Goal: Book appointment/travel/reservation

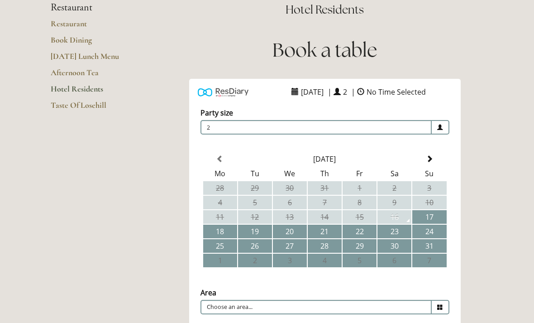
scroll to position [92, 0]
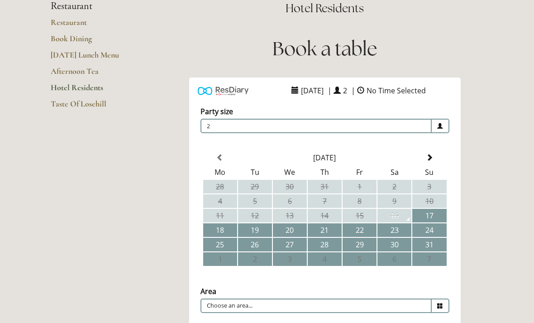
click at [359, 232] on td "22" at bounding box center [359, 230] width 34 height 14
click at [426, 124] on span "2" at bounding box center [315, 126] width 231 height 14
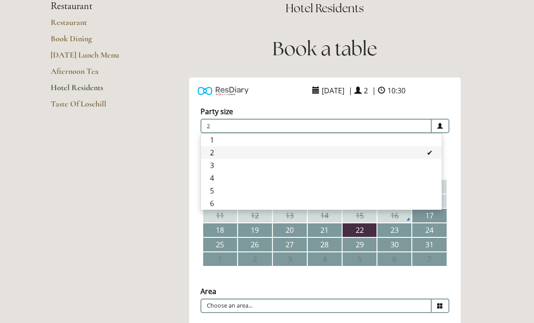
click at [244, 166] on li "3" at bounding box center [321, 165] width 241 height 13
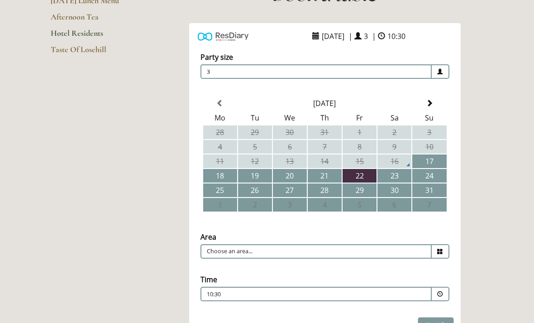
scroll to position [150, 0]
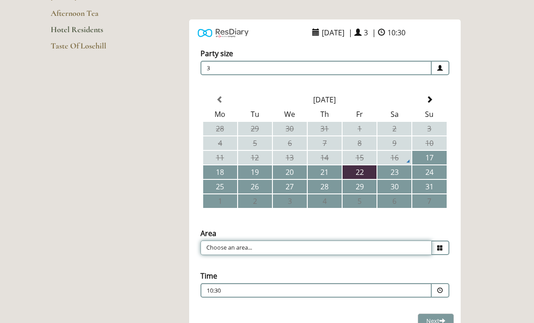
click at [407, 241] on input "Choose an area..." at bounding box center [315, 247] width 231 height 14
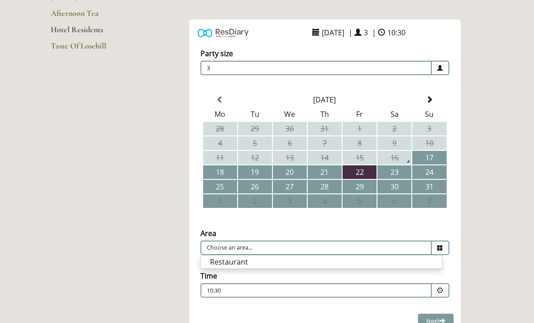
click at [263, 267] on li "Restaurant" at bounding box center [321, 261] width 241 height 13
type input "Restaurant"
click at [386, 288] on div "10:30 Combined Shape Join Standby List" at bounding box center [316, 292] width 218 height 12
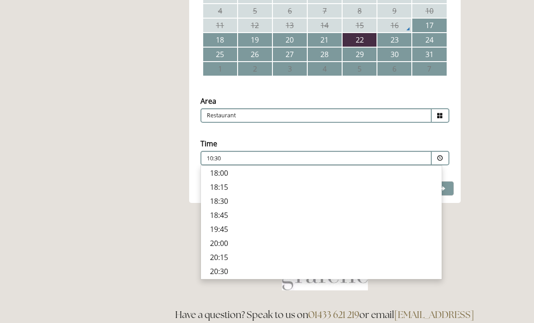
scroll to position [315, 0]
click at [229, 217] on p "18:45" at bounding box center [321, 215] width 223 height 10
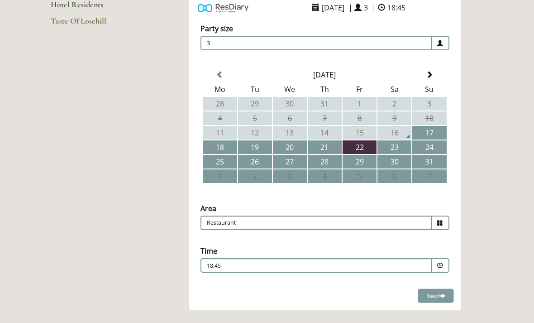
scroll to position [175, 0]
click at [441, 298] on span at bounding box center [442, 295] width 6 height 6
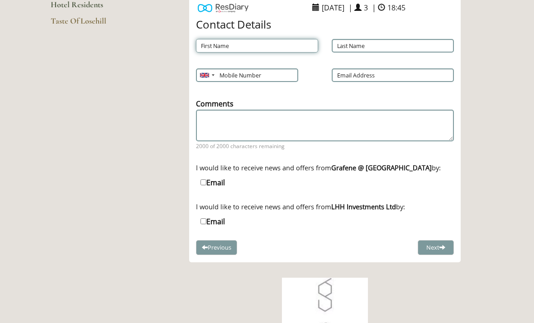
click at [270, 42] on input "First Name" at bounding box center [257, 46] width 122 height 14
type input "Nicky"
type input "Luhrs"
type input "07967565752"
type input "nicky.luhrs@gmail.com"
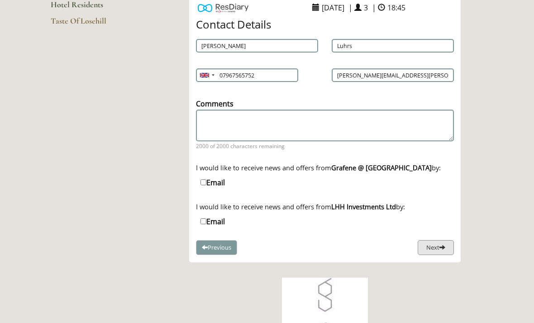
click at [432, 251] on button "Next" at bounding box center [436, 247] width 36 height 15
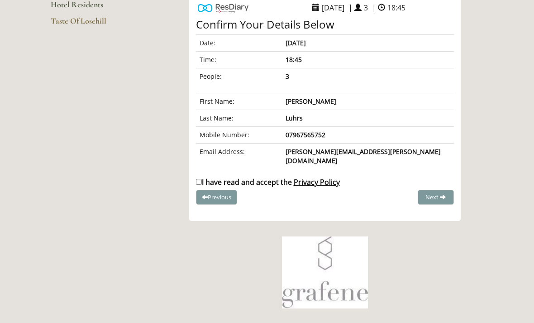
click at [200, 179] on input "I have read and accept the Privacy Policy" at bounding box center [199, 182] width 6 height 6
checkbox input "true"
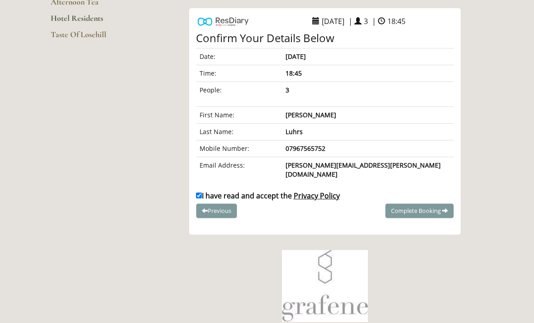
scroll to position [136, 0]
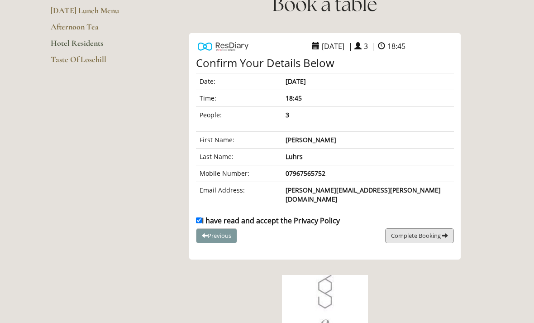
click at [405, 231] on span "Complete Booking" at bounding box center [416, 235] width 50 height 8
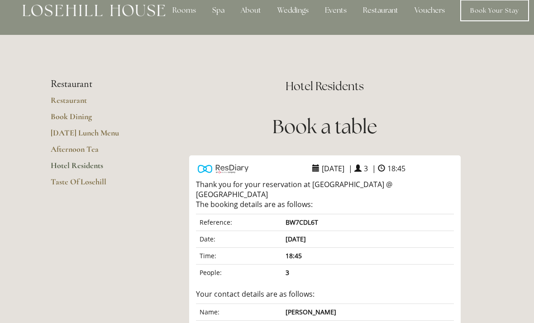
scroll to position [0, 0]
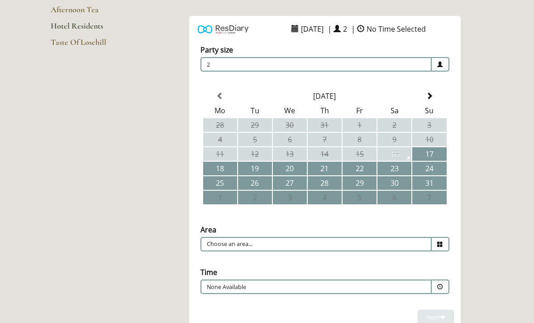
scroll to position [153, 0]
click at [230, 66] on span "2" at bounding box center [315, 64] width 231 height 14
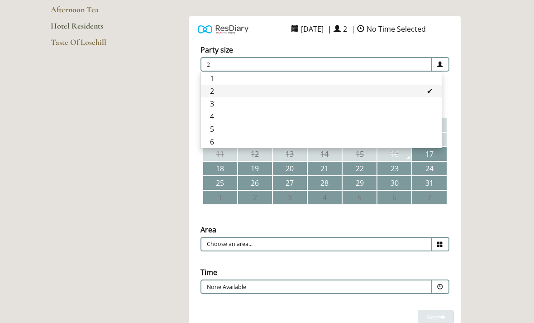
click at [213, 106] on li "3" at bounding box center [321, 103] width 241 height 13
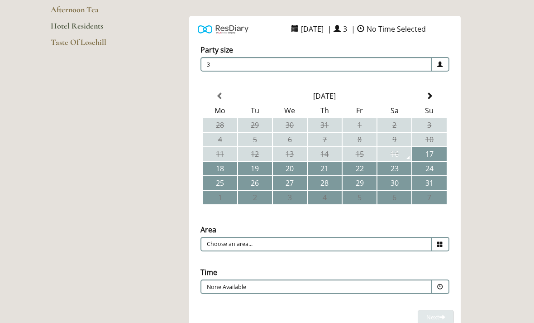
click at [393, 169] on td "23" at bounding box center [394, 168] width 34 height 14
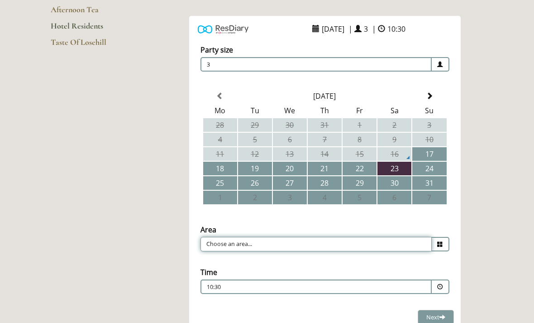
click at [230, 247] on input "Choose an area..." at bounding box center [315, 244] width 231 height 14
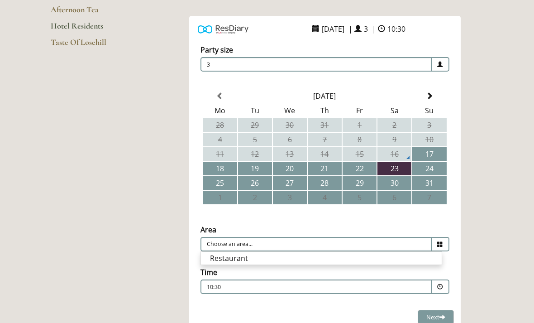
click at [218, 257] on li "Restaurant" at bounding box center [321, 258] width 241 height 13
type input "Restaurant"
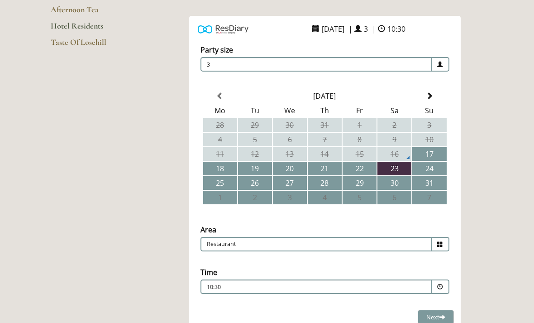
click at [210, 290] on p "10:30" at bounding box center [289, 287] width 164 height 8
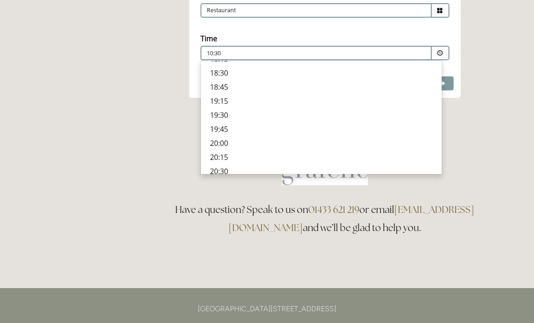
scroll to position [329, 0]
click at [221, 115] on p "19:30" at bounding box center [321, 110] width 223 height 10
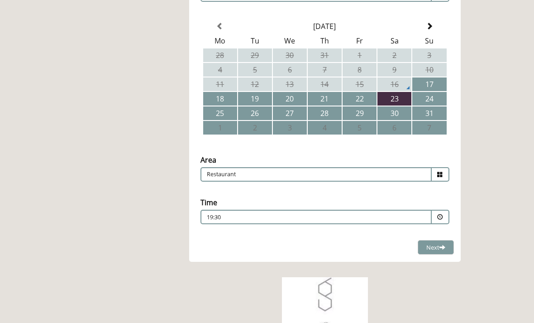
scroll to position [223, 0]
click at [430, 250] on span "Next" at bounding box center [435, 246] width 19 height 8
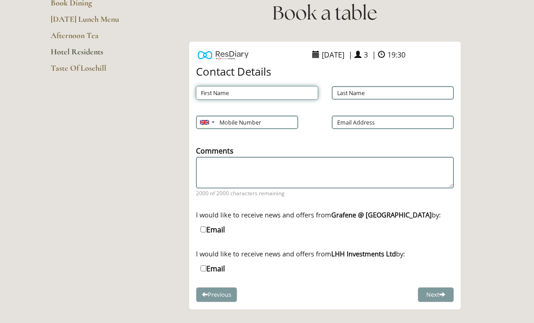
click at [225, 92] on input "First Name" at bounding box center [257, 93] width 122 height 14
type input "Nicky"
type input "Luhrs"
type input "07967565752"
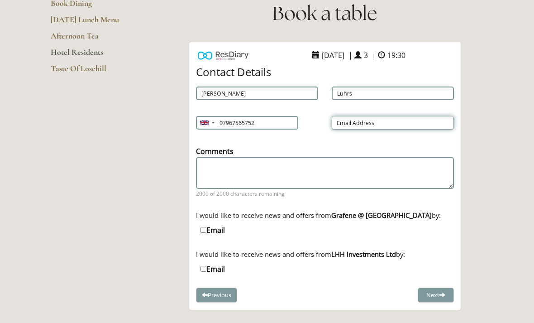
type input "nicky.luhrs@gmail.com"
click at [430, 299] on button "Next" at bounding box center [436, 294] width 36 height 15
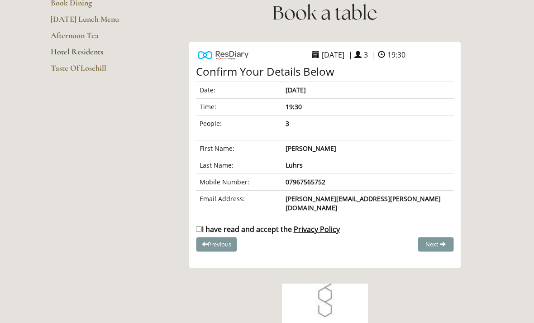
click at [199, 226] on input "I have read and accept the Privacy Policy" at bounding box center [199, 229] width 6 height 6
checkbox input "true"
click at [394, 240] on span "Complete Booking" at bounding box center [416, 244] width 50 height 8
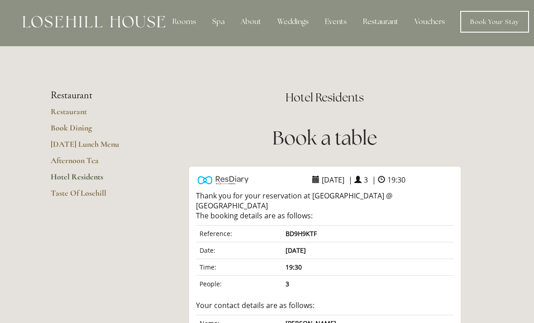
scroll to position [0, 0]
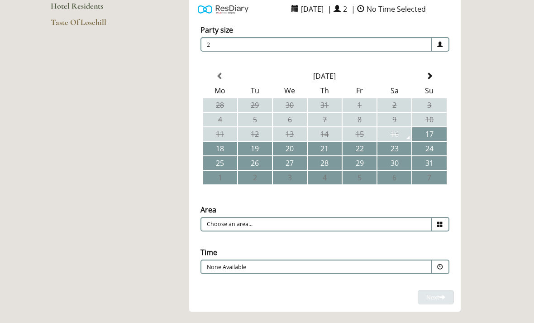
scroll to position [171, 0]
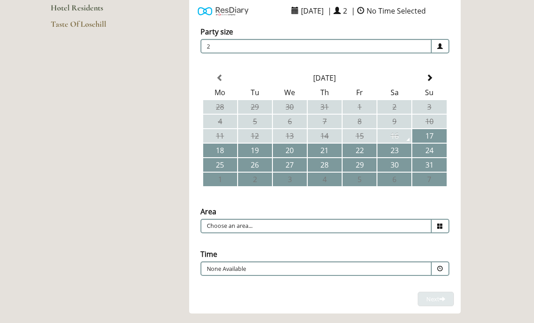
click at [212, 45] on span "2" at bounding box center [315, 46] width 231 height 14
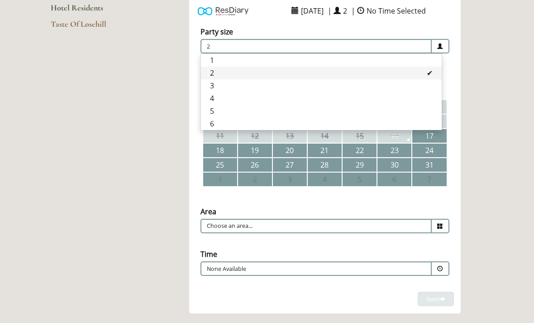
click at [212, 89] on li "3" at bounding box center [321, 85] width 241 height 13
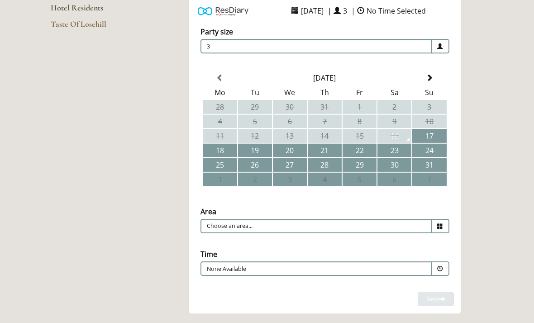
click at [426, 149] on td "24" at bounding box center [429, 150] width 34 height 14
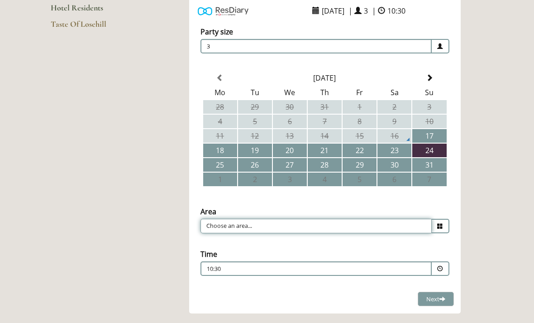
click at [222, 228] on input "Choose an area..." at bounding box center [315, 225] width 231 height 14
click at [221, 242] on li "Restaurant" at bounding box center [321, 239] width 241 height 13
type input "Restaurant"
click at [401, 267] on div "10:30 Combined Shape Join Standby List" at bounding box center [316, 271] width 218 height 12
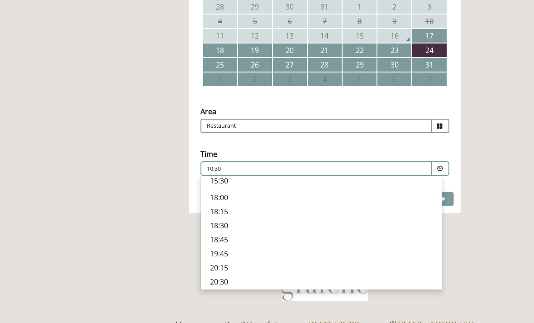
scroll to position [271, 0]
click at [215, 239] on p "18:45" at bounding box center [321, 239] width 223 height 10
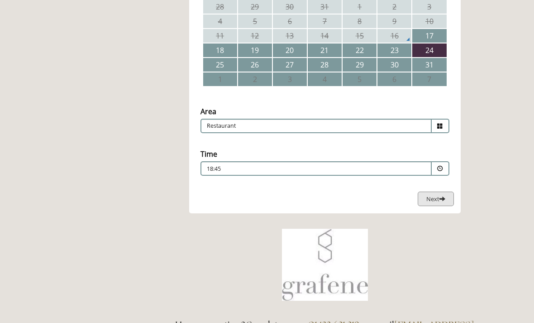
click at [427, 198] on span "Next" at bounding box center [435, 199] width 19 height 8
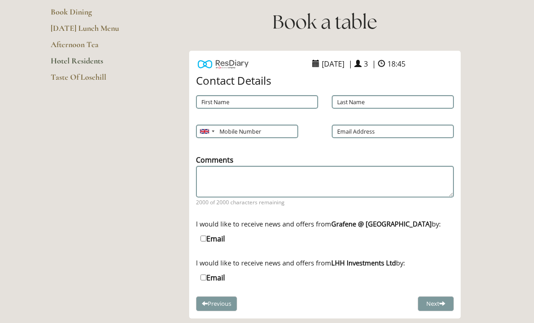
scroll to position [118, 0]
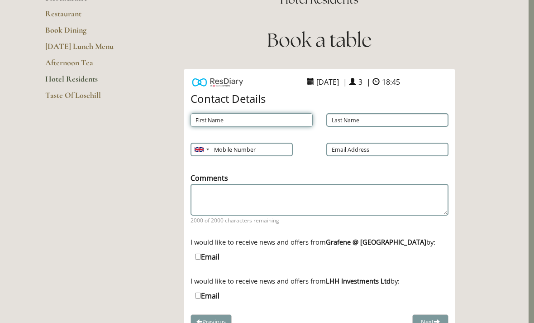
click at [206, 119] on input "First Name" at bounding box center [251, 120] width 122 height 14
type input "Nicky"
type input "Luhrs"
type input "07967565752"
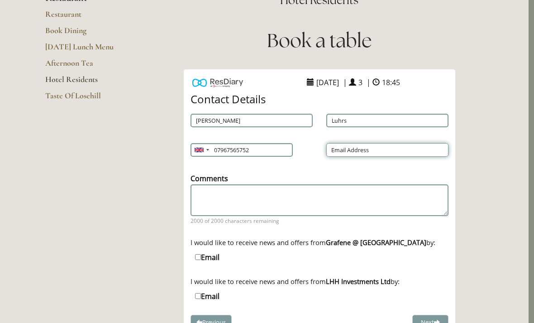
type input "nicky.luhrs@gmail.com"
click at [425, 322] on button "Next" at bounding box center [430, 321] width 36 height 15
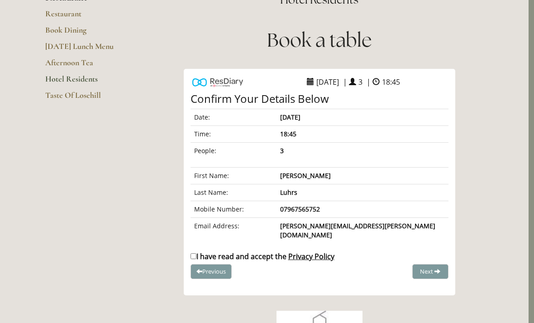
click at [196, 253] on input "I have read and accept the Privacy Policy" at bounding box center [193, 256] width 6 height 6
checkbox input "true"
click at [413, 267] on button "Complete Booking" at bounding box center [414, 271] width 69 height 15
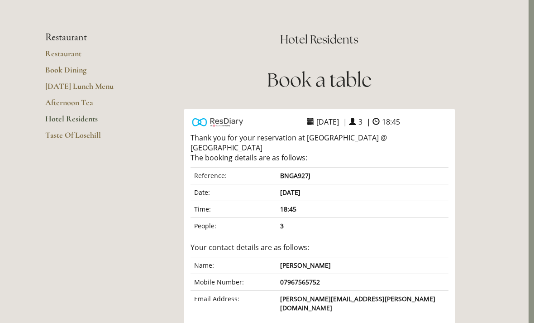
scroll to position [0, 5]
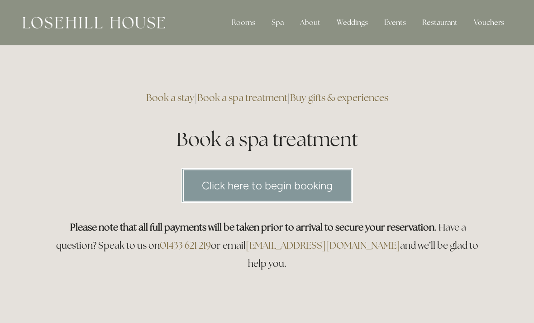
click at [227, 185] on link "Click here to begin booking" at bounding box center [266, 185] width 171 height 35
click at [277, 27] on div "Spa" at bounding box center [277, 23] width 27 height 18
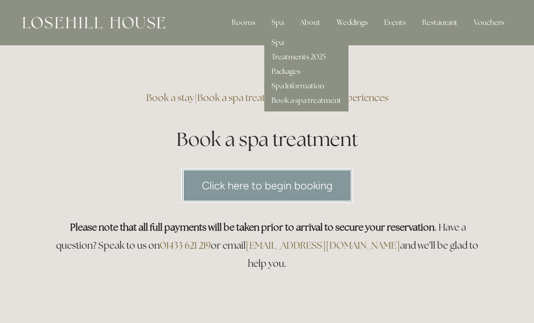
click at [313, 58] on link "Treatments 2025" at bounding box center [298, 56] width 54 height 9
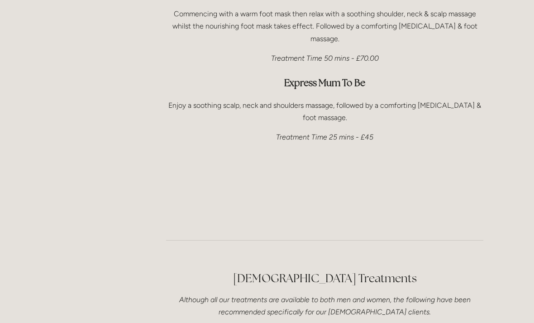
scroll to position [2504, 0]
